Goal: Browse casually

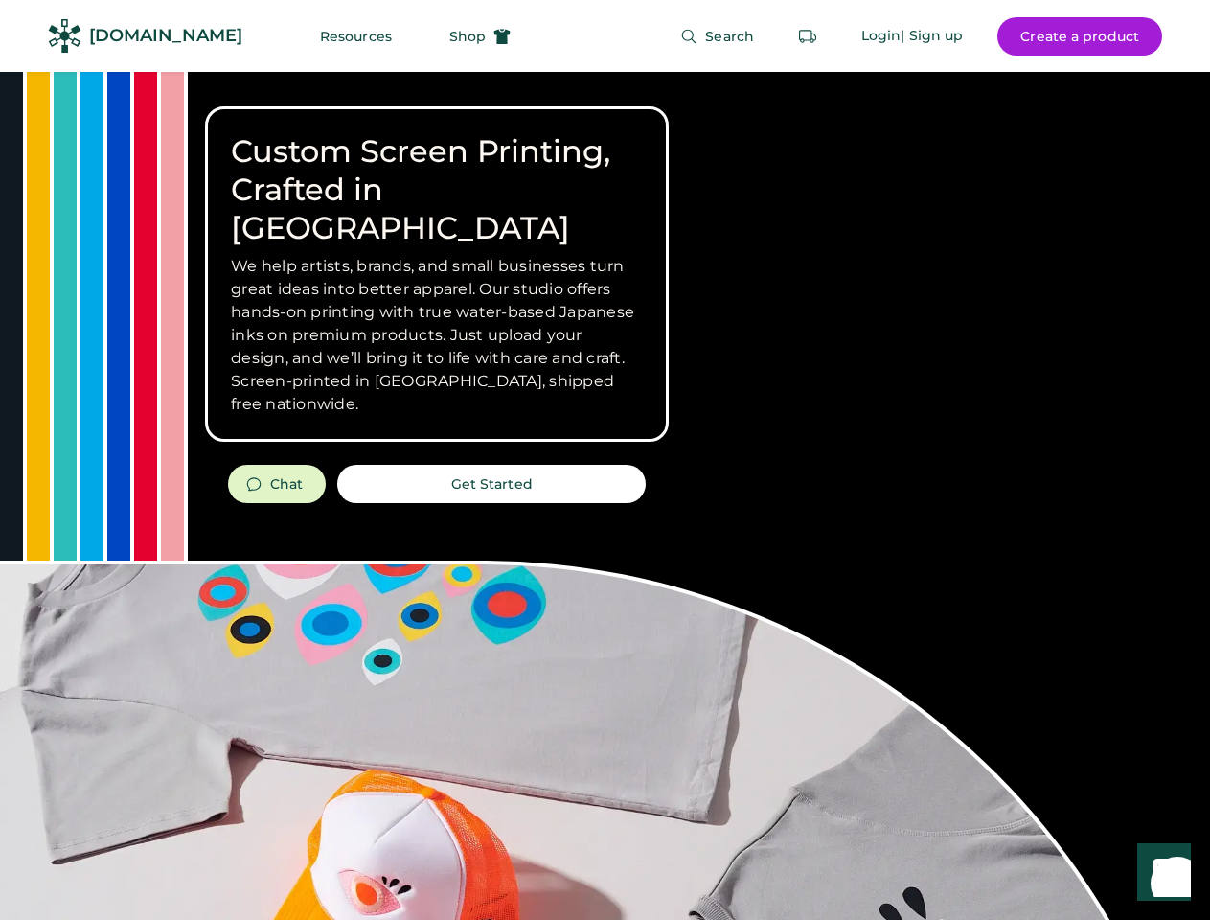
click at [604, 460] on div "Custom Screen Printing, Crafted in [GEOGRAPHIC_DATA] We help artists, brands, a…" at bounding box center [605, 680] width 1210 height 1216
click at [604, 495] on div "Custom Screen Printing, Crafted in [GEOGRAPHIC_DATA] We help artists, brands, a…" at bounding box center [605, 680] width 1210 height 1216
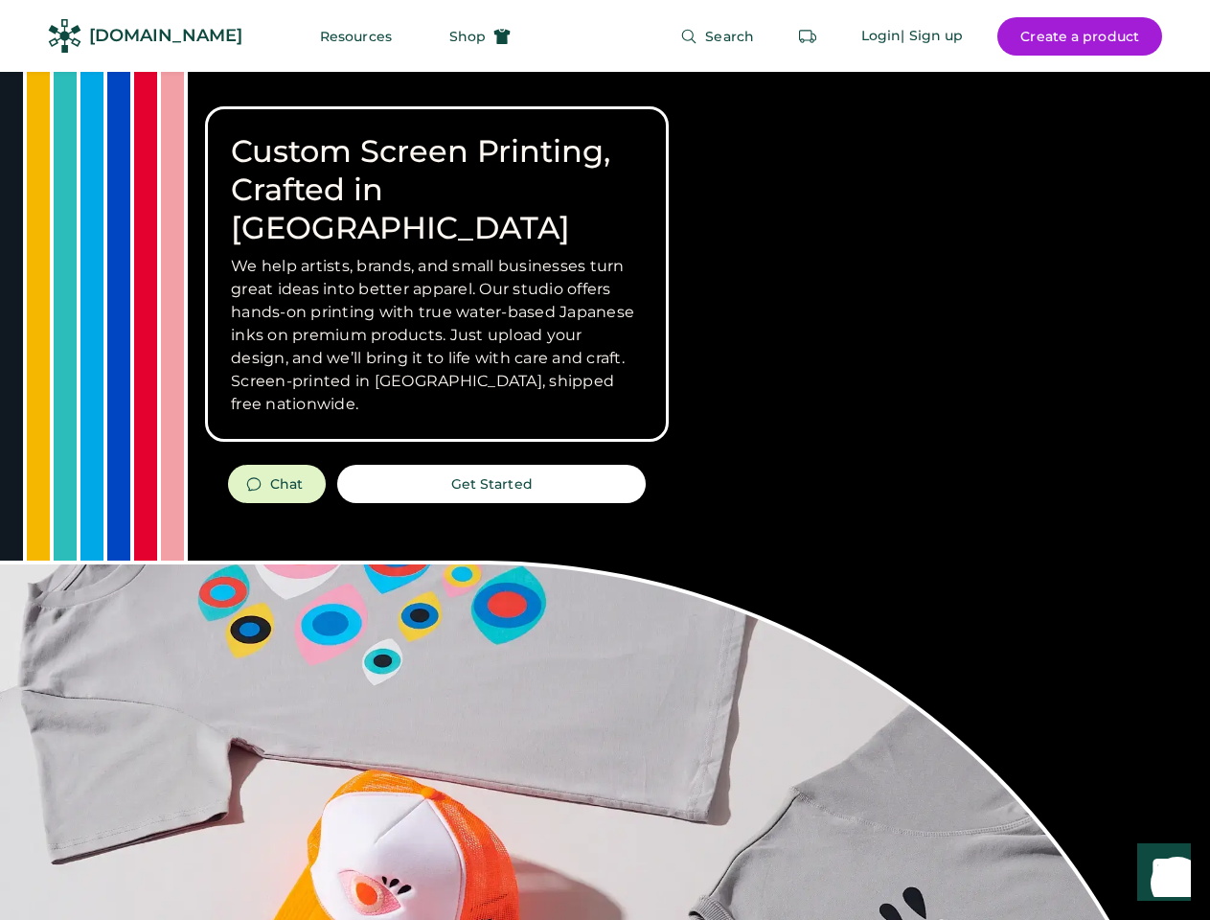
click at [604, 495] on div "Custom Screen Printing, Crafted in [GEOGRAPHIC_DATA] We help artists, brands, a…" at bounding box center [605, 680] width 1210 height 1216
click at [437, 274] on h3 "We help artists, brands, and small businesses turn great ideas into better appa…" at bounding box center [437, 335] width 412 height 161
click at [437, 255] on h3 "We help artists, brands, and small businesses turn great ideas into better appa…" at bounding box center [437, 335] width 412 height 161
click at [437, 170] on h1 "Custom Screen Printing, Crafted in [GEOGRAPHIC_DATA]" at bounding box center [437, 189] width 412 height 115
